Goal: Task Accomplishment & Management: Complete application form

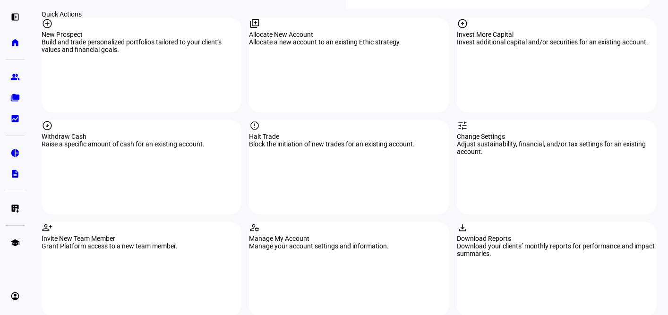
scroll to position [1001, 0]
click at [119, 132] on div "Withdraw Cash" at bounding box center [142, 136] width 200 height 8
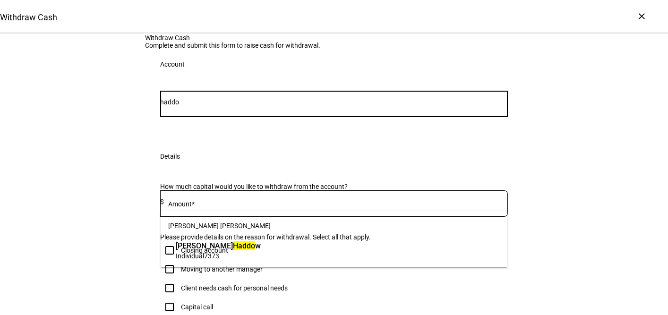
type input "haddo"
click at [247, 253] on span "Individual 7373" at bounding box center [218, 255] width 85 height 9
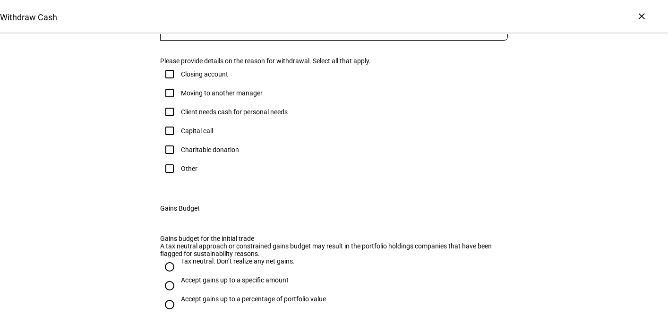
scroll to position [207, 0]
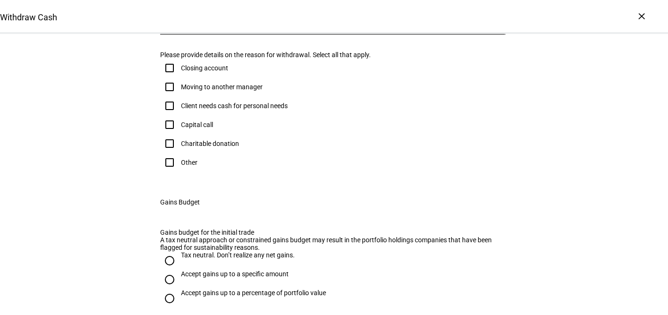
click at [229, 23] on input at bounding box center [336, 20] width 344 height 8
type input "615"
click at [544, 178] on div "Withdraw Cash Complete and submit this form to raise cash for withdrawal. Accou…" at bounding box center [334, 130] width 668 height 606
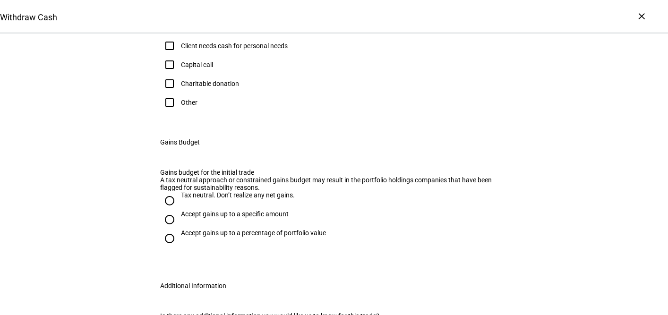
scroll to position [272, 0]
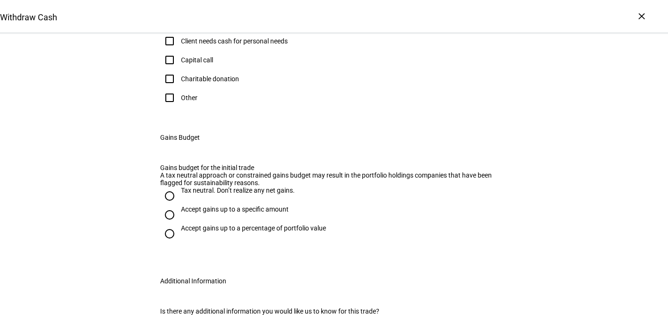
click at [168, 107] on input "Other" at bounding box center [169, 97] width 19 height 19
checkbox input "true"
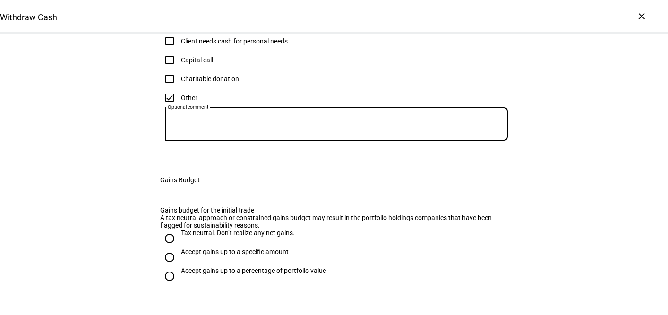
click at [227, 133] on textarea "Optional comment" at bounding box center [336, 124] width 343 height 18
type textarea "Fees"
click at [537, 218] on div "Withdraw Cash Complete and submit this form to raise cash for withdrawal. Accou…" at bounding box center [334, 86] width 668 height 648
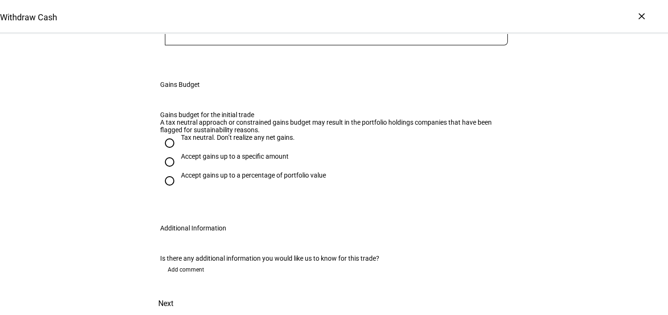
scroll to position [500, 0]
click at [167, 153] on input "Tax neutral. Don’t realize any net gains." at bounding box center [169, 143] width 19 height 19
radio input "true"
click at [173, 293] on span "Next" at bounding box center [165, 304] width 15 height 23
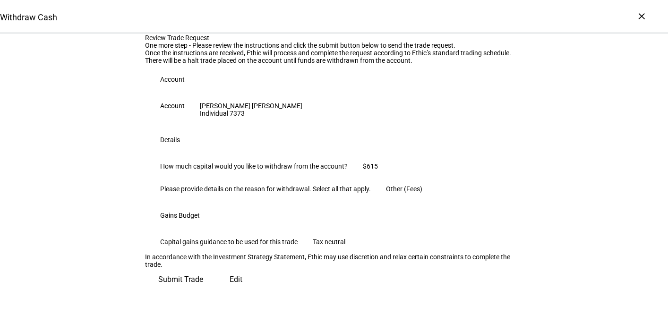
scroll to position [211, 0]
click at [203, 286] on span "Submit Trade" at bounding box center [180, 279] width 45 height 23
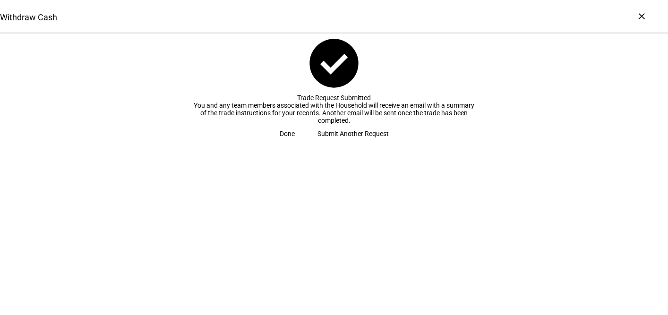
click at [295, 143] on span "Done" at bounding box center [287, 133] width 15 height 19
